Goal: Book appointment/travel/reservation

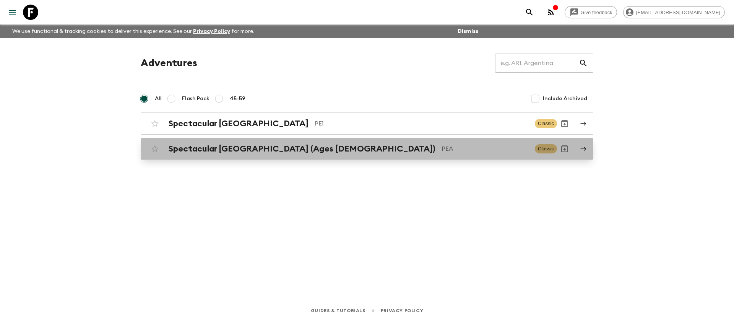
click at [203, 144] on h2 "Spectacular [GEOGRAPHIC_DATA] (Ages [DEMOGRAPHIC_DATA])" at bounding box center [302, 149] width 267 height 10
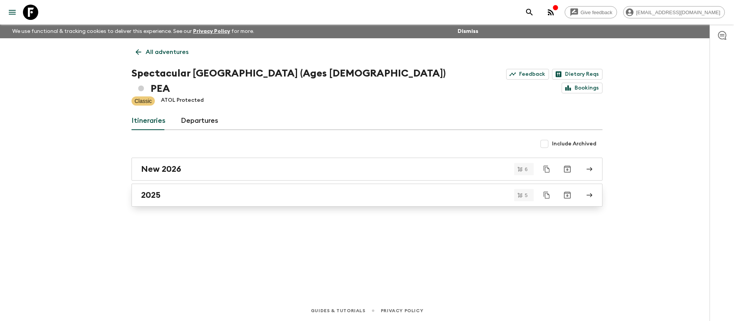
click at [184, 183] on link "2025" at bounding box center [366, 194] width 471 height 23
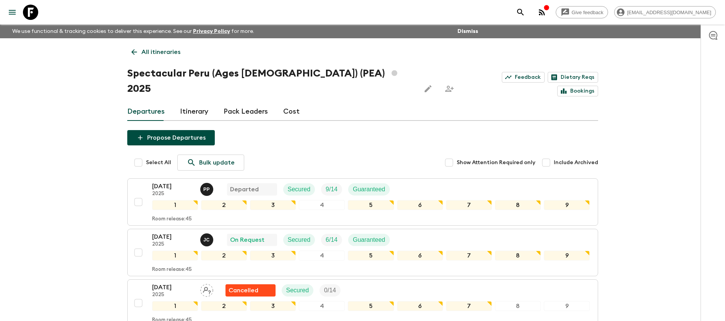
click at [148, 51] on p "All itineraries" at bounding box center [160, 51] width 39 height 9
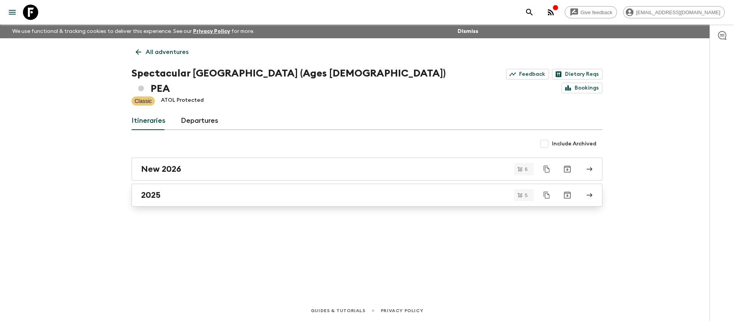
click at [185, 190] on div "2025" at bounding box center [359, 195] width 437 height 10
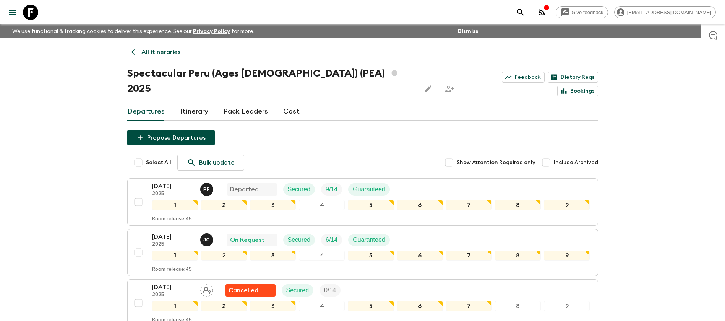
click at [144, 47] on p "All itineraries" at bounding box center [160, 51] width 39 height 9
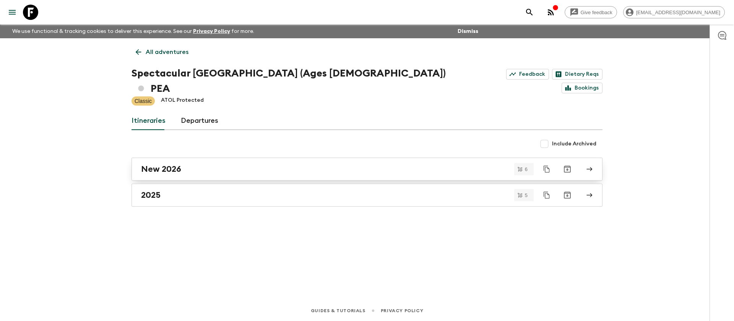
click at [169, 164] on h2 "New 2026" at bounding box center [161, 169] width 40 height 10
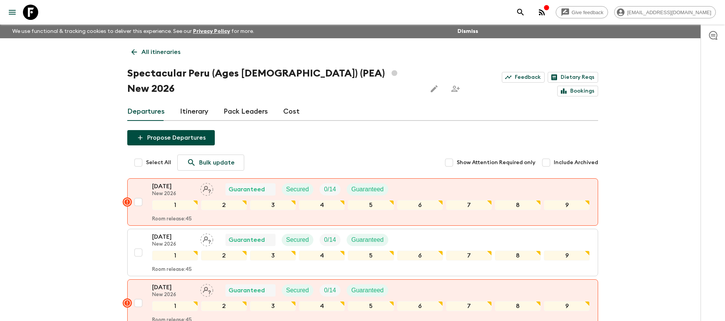
click at [163, 53] on p "All itineraries" at bounding box center [160, 51] width 39 height 9
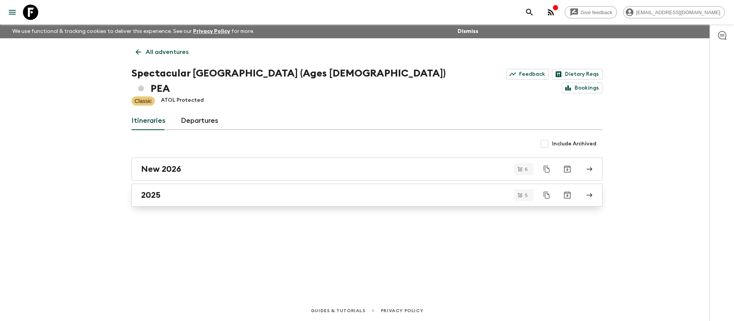
click at [186, 190] on div "2025" at bounding box center [359, 195] width 437 height 10
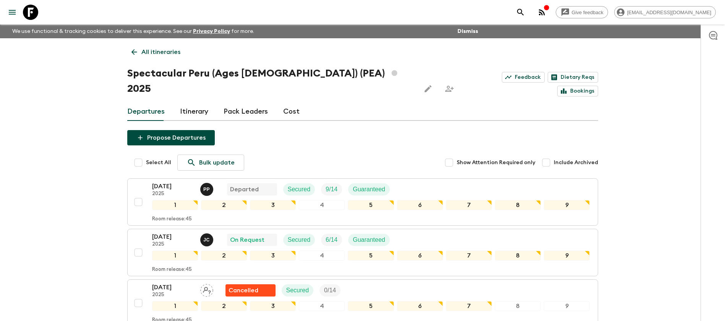
click at [159, 54] on p "All itineraries" at bounding box center [160, 51] width 39 height 9
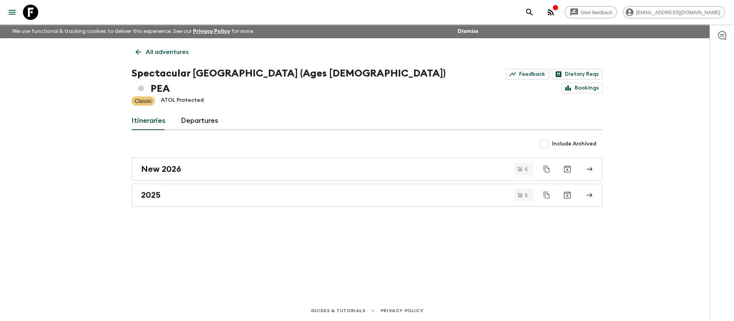
click at [161, 55] on p "All adventures" at bounding box center [167, 51] width 43 height 9
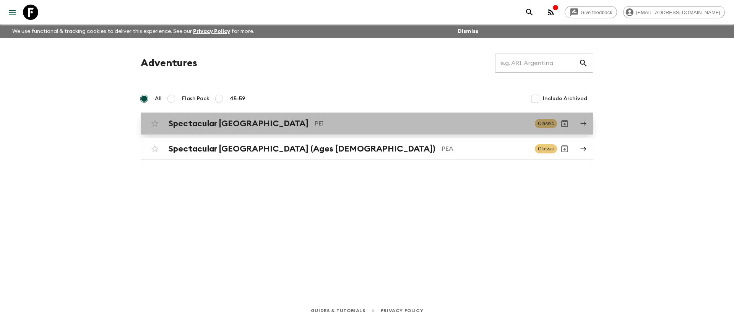
click at [210, 126] on h2 "Spectacular [GEOGRAPHIC_DATA]" at bounding box center [239, 123] width 140 height 10
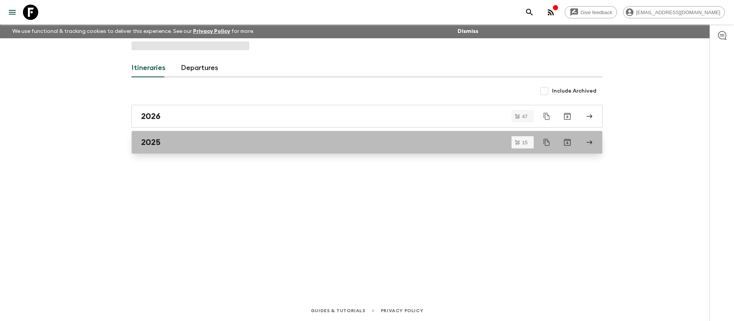
click at [199, 143] on div "2025" at bounding box center [359, 142] width 437 height 10
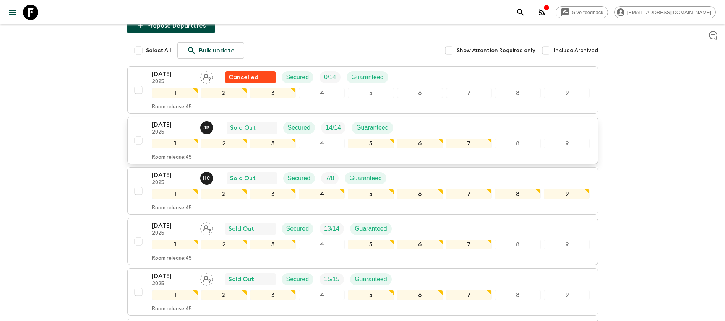
scroll to position [115, 0]
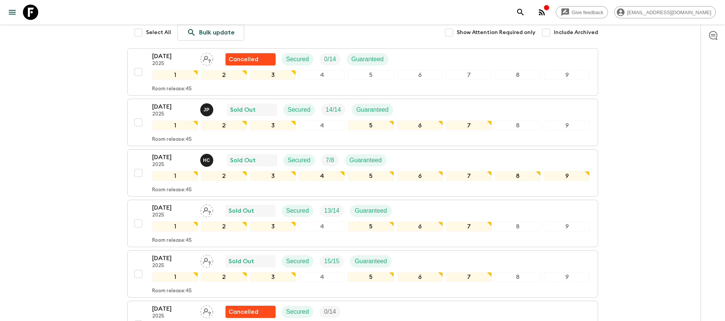
click at [409, 260] on div "[DATE] 2025 Sold Out Secured 15 / 15 Guaranteed" at bounding box center [371, 260] width 438 height 15
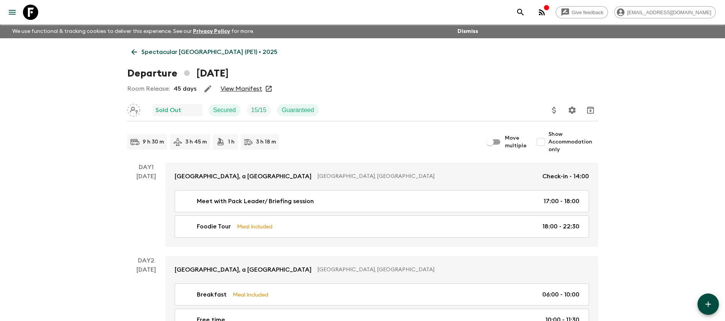
click at [226, 86] on link "View Manifest" at bounding box center [241, 89] width 42 height 8
